Goal: Transaction & Acquisition: Purchase product/service

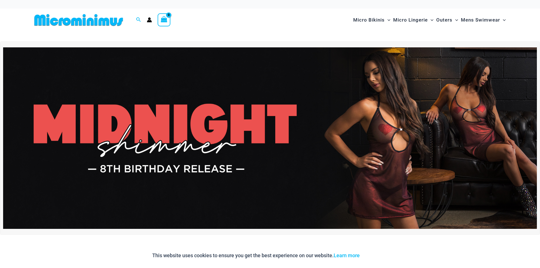
click at [183, 167] on img at bounding box center [270, 137] width 534 height 181
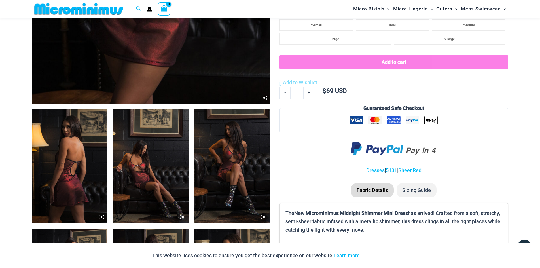
scroll to position [307, 0]
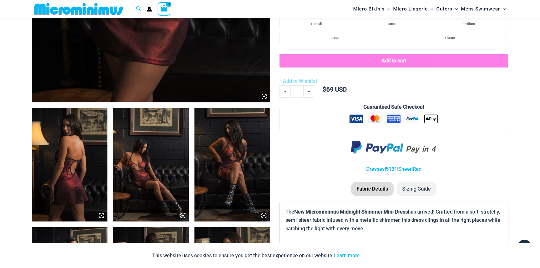
click at [74, 126] on img at bounding box center [70, 164] width 76 height 113
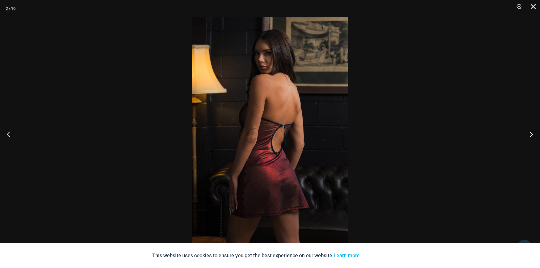
click at [527, 133] on button "Next" at bounding box center [529, 134] width 21 height 28
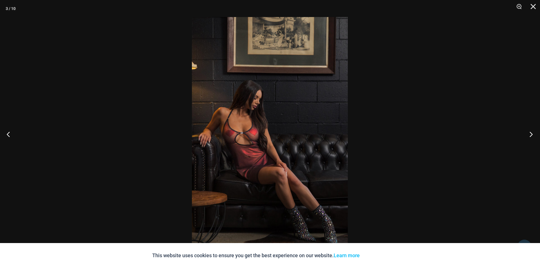
click at [527, 133] on button "Next" at bounding box center [529, 134] width 21 height 28
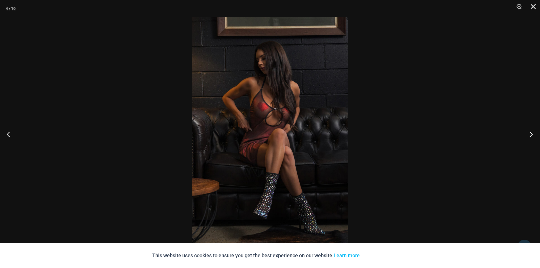
click at [527, 133] on button "Next" at bounding box center [529, 134] width 21 height 28
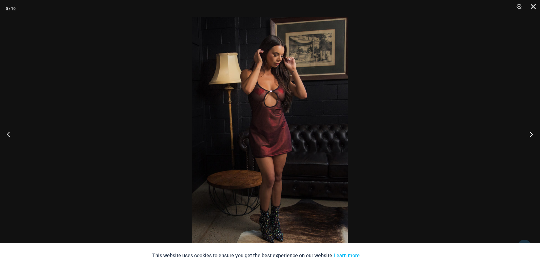
click at [527, 133] on button "Next" at bounding box center [529, 134] width 21 height 28
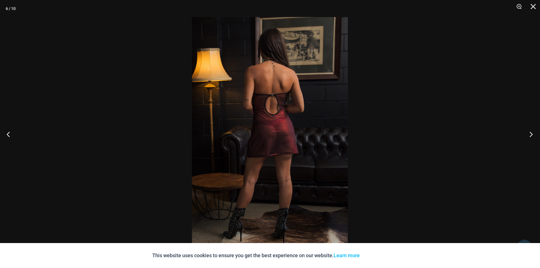
click at [527, 133] on button "Next" at bounding box center [529, 134] width 21 height 28
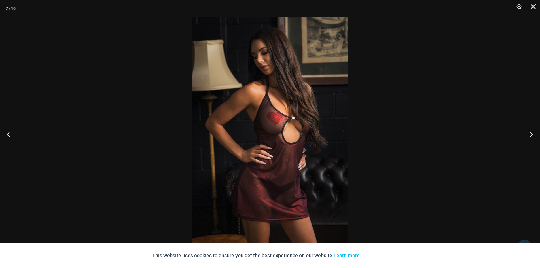
click at [527, 133] on button "Next" at bounding box center [529, 134] width 21 height 28
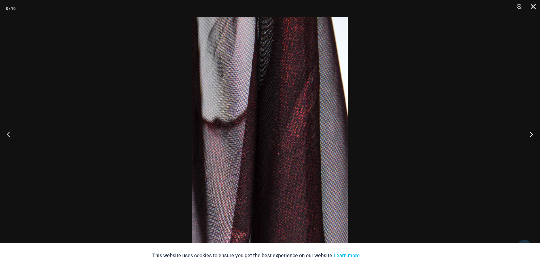
click at [527, 133] on button "Next" at bounding box center [529, 134] width 21 height 28
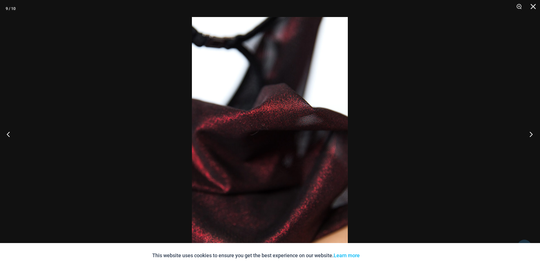
click at [527, 133] on button "Next" at bounding box center [529, 134] width 21 height 28
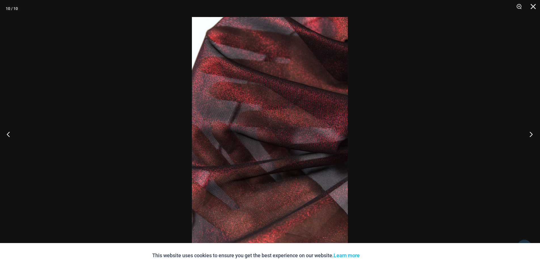
click at [527, 133] on button "Next" at bounding box center [529, 134] width 21 height 28
